Goal: Task Accomplishment & Management: Manage account settings

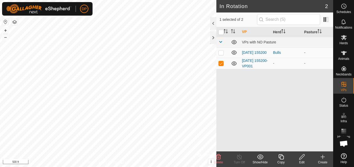
scroll to position [296, 0]
checkbox input "false"
checkbox input "true"
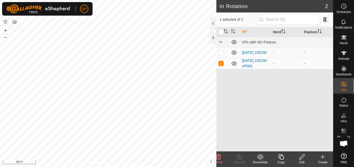
checkbox input "false"
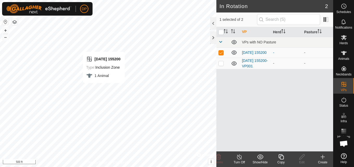
checkbox input "false"
